Goal: Transaction & Acquisition: Purchase product/service

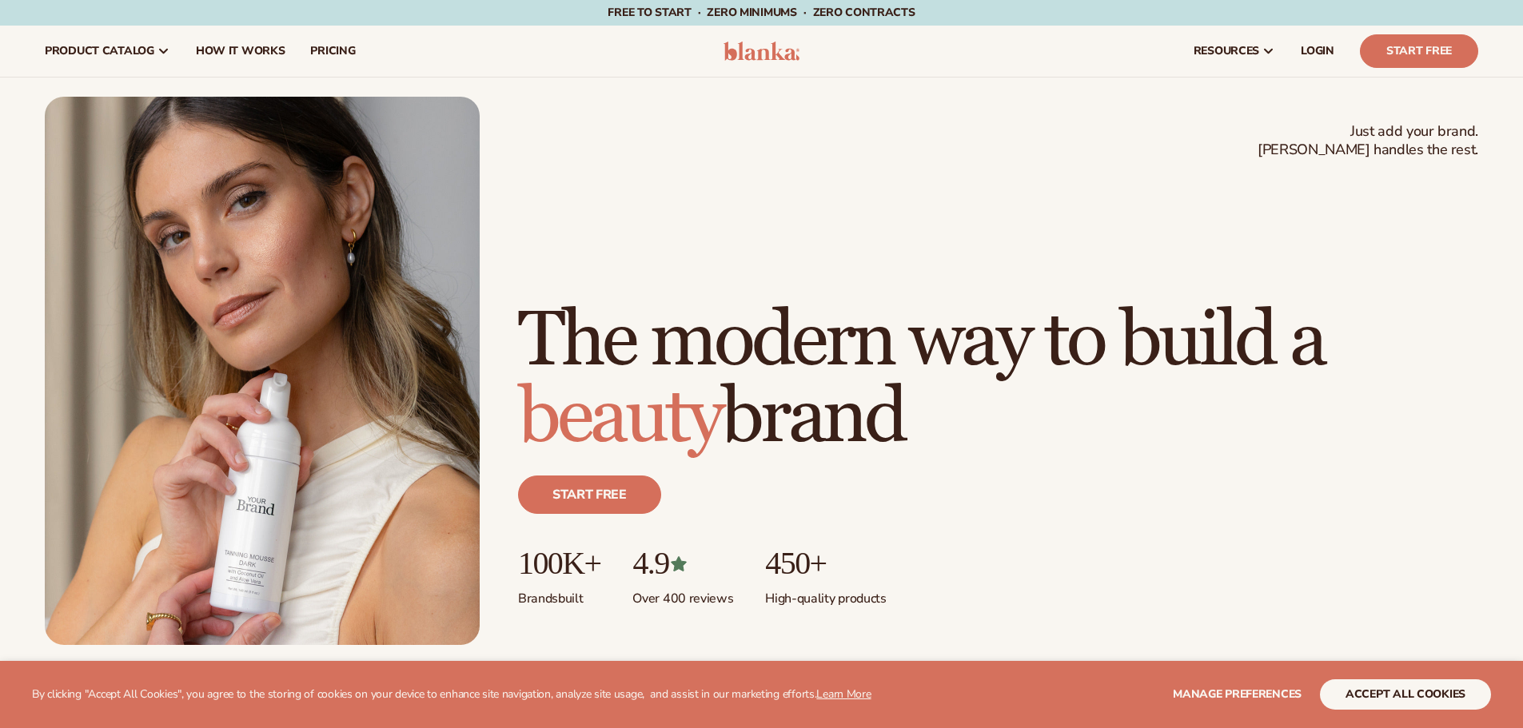
click at [1326, 52] on span "LOGIN" at bounding box center [1318, 51] width 34 height 13
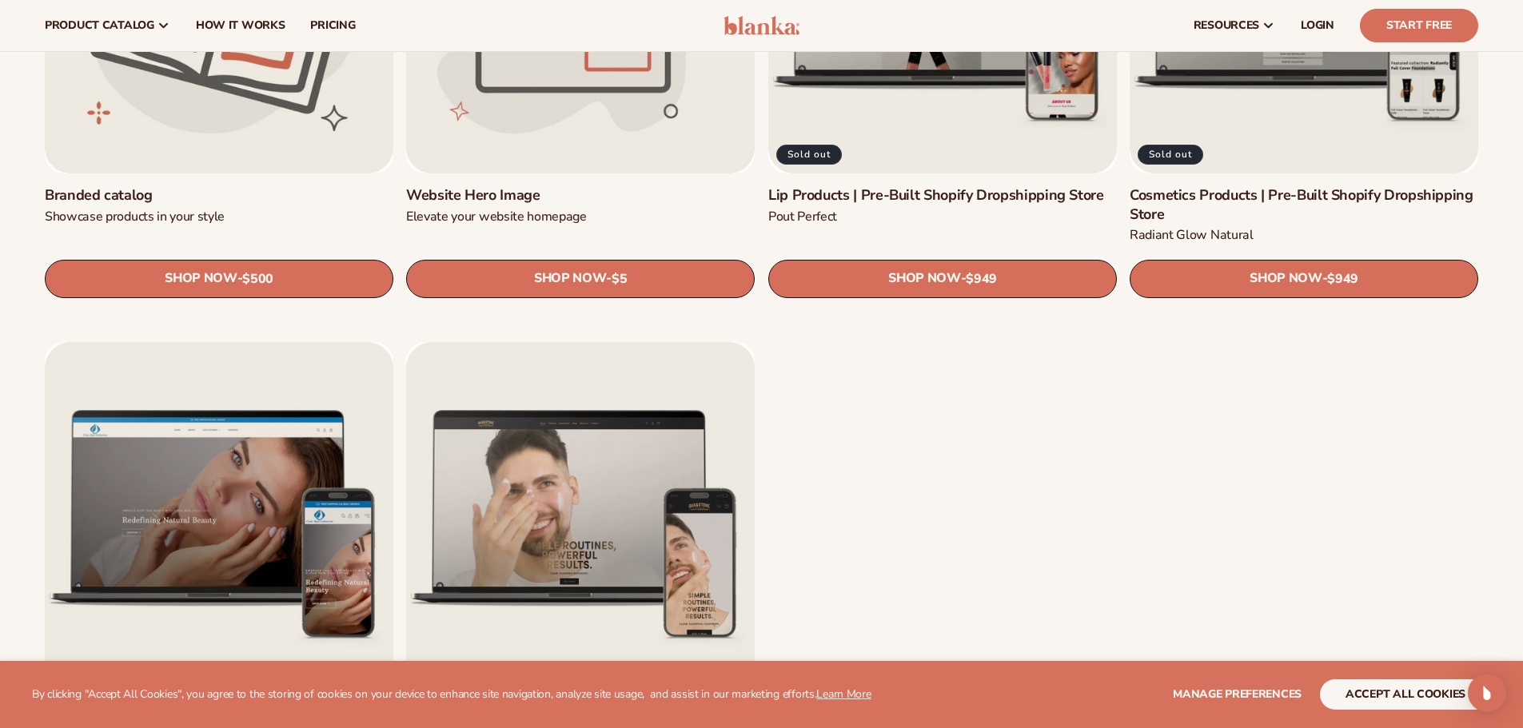
scroll to position [2159, 0]
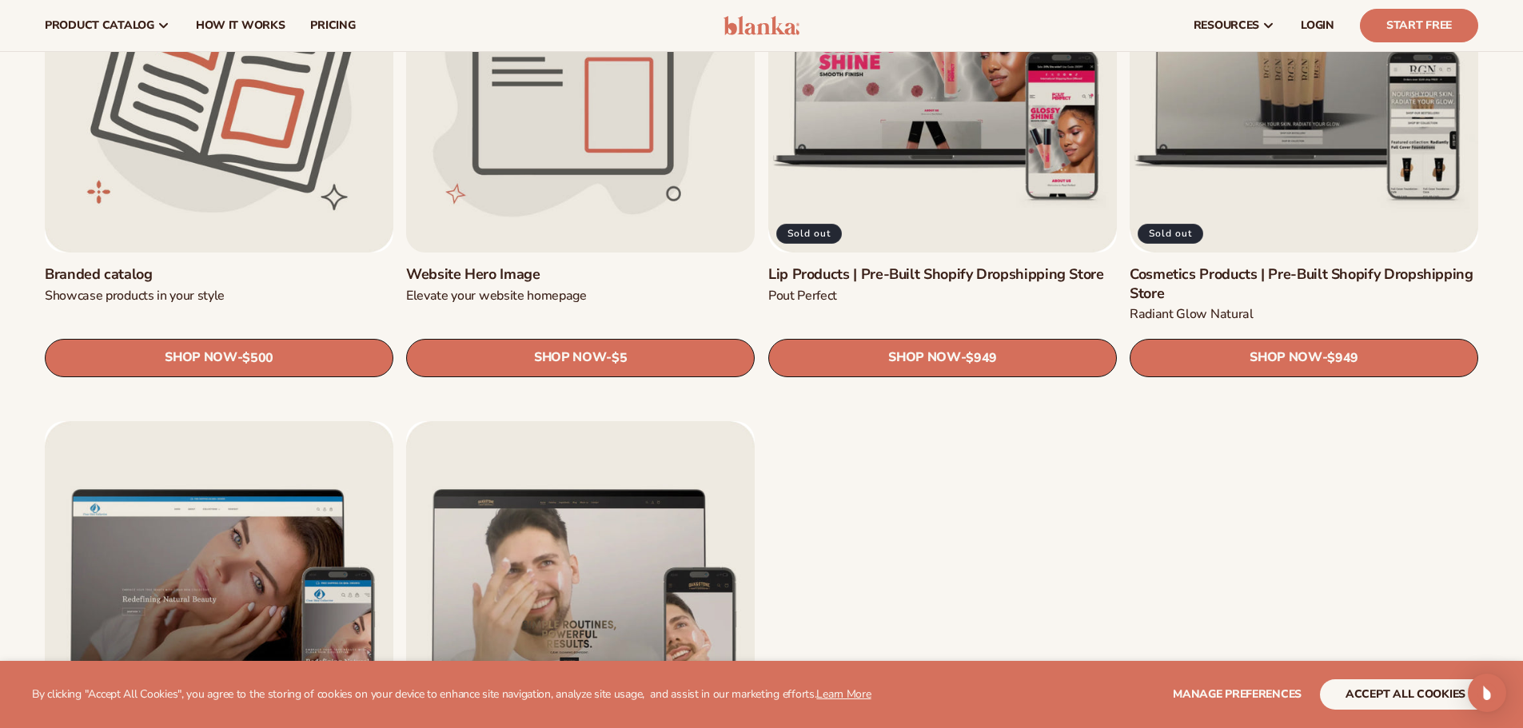
click at [513, 277] on link "Website Hero Image" at bounding box center [580, 274] width 349 height 18
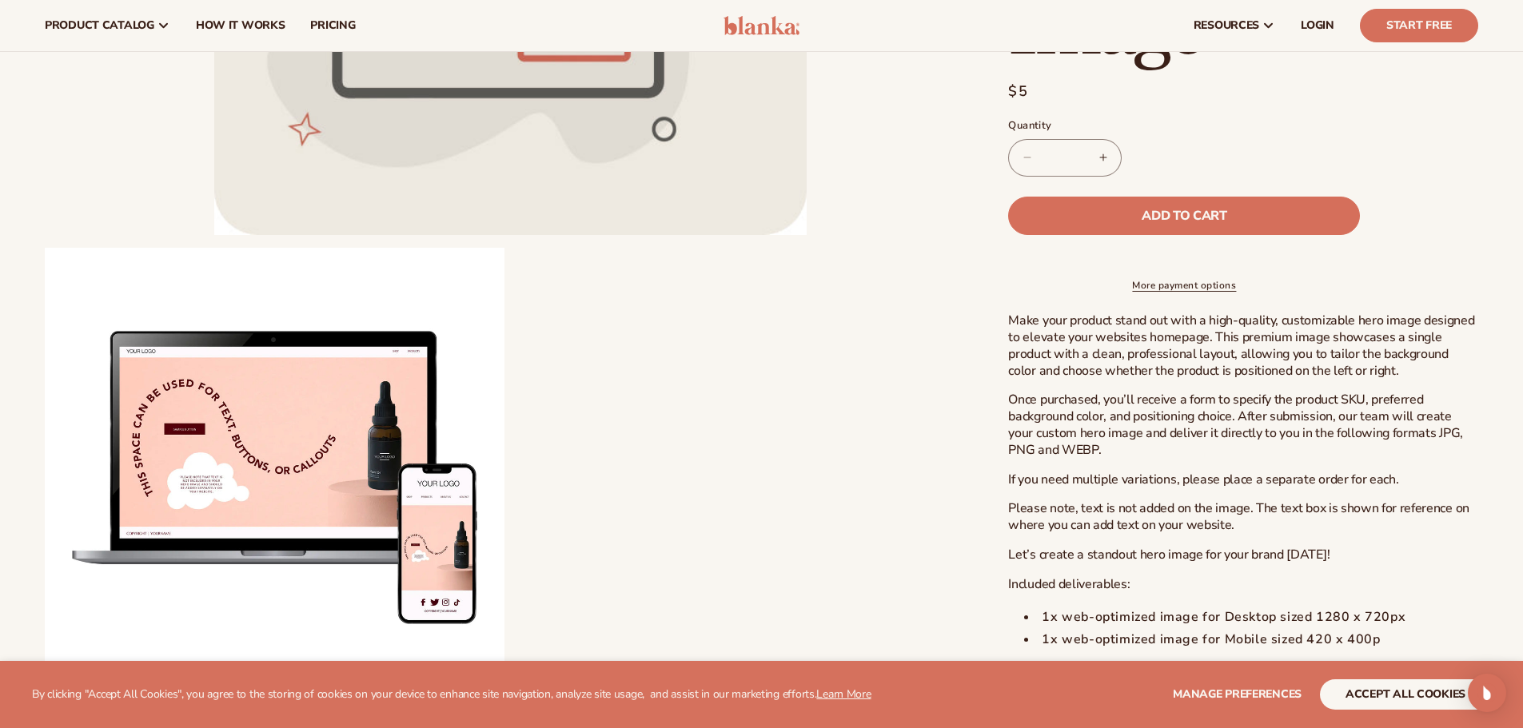
scroll to position [160, 0]
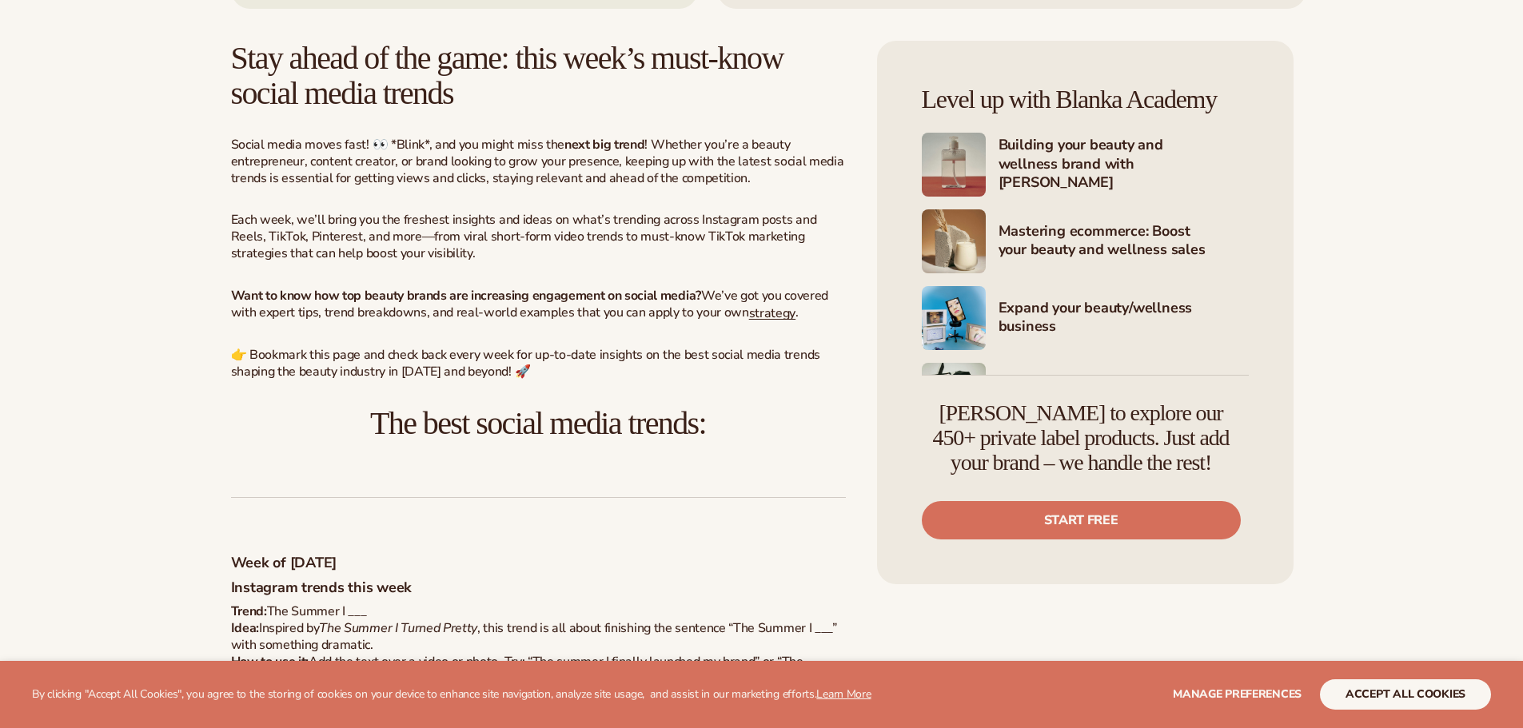
scroll to position [604, 0]
